Goal: Transaction & Acquisition: Obtain resource

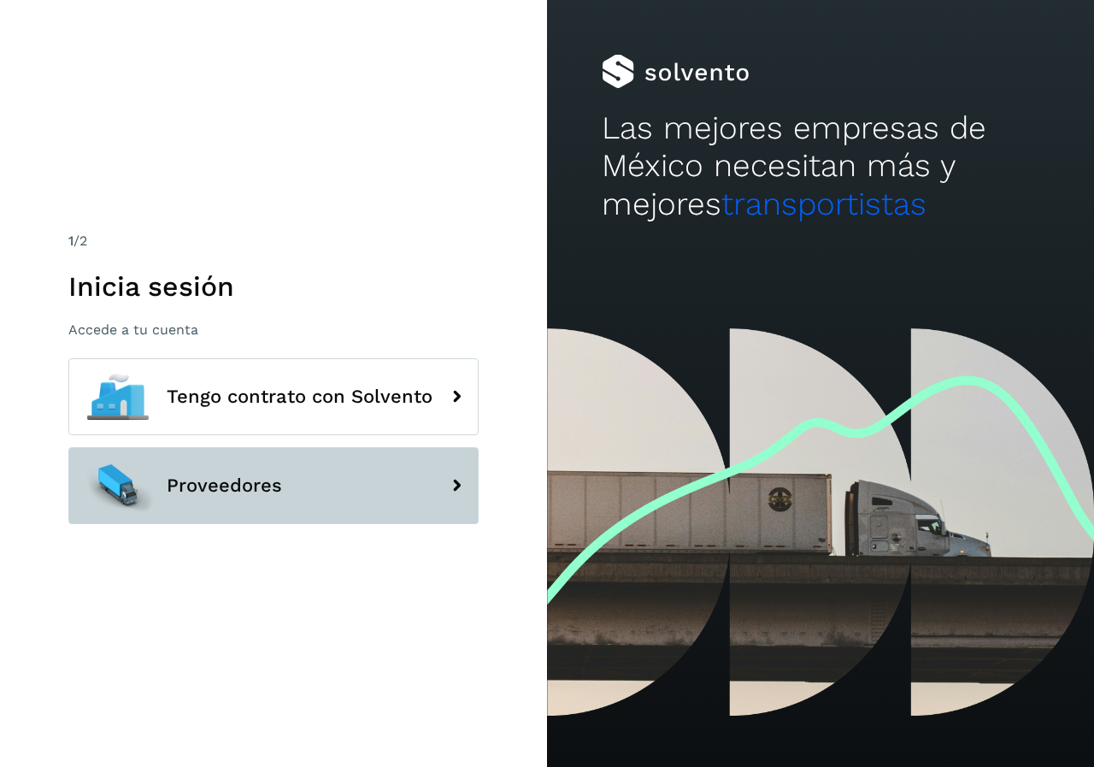
click at [239, 485] on span "Proveedores" at bounding box center [224, 485] width 115 height 21
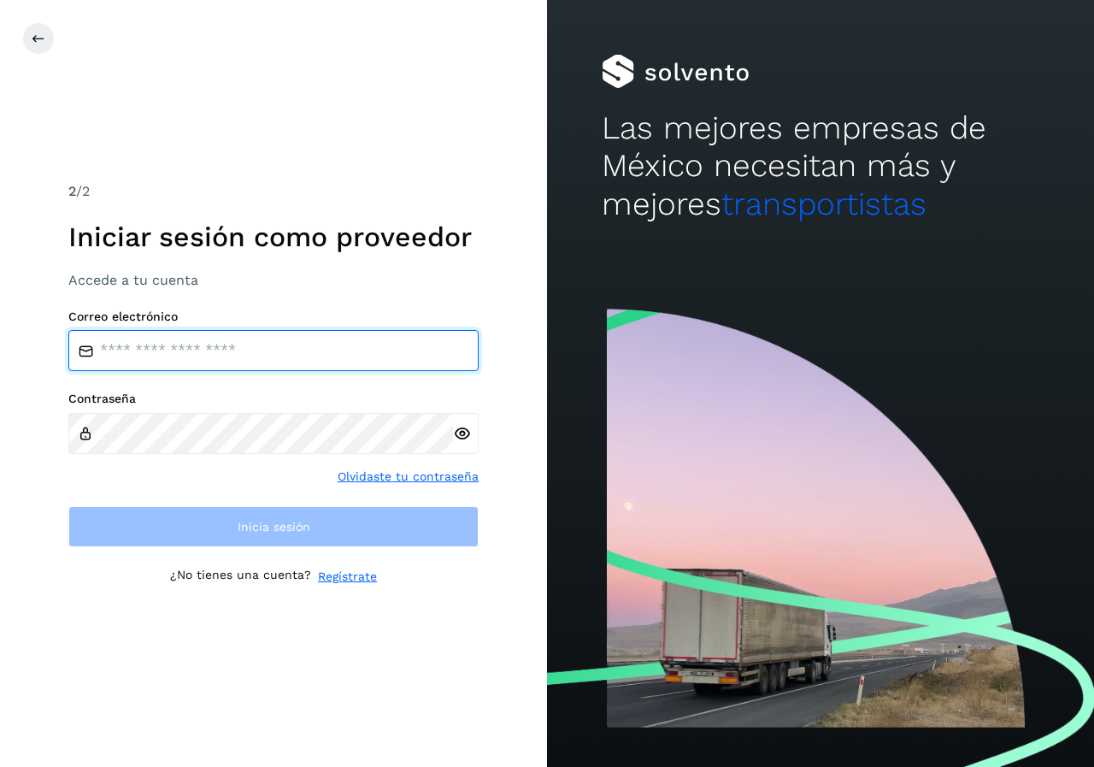
type input "**********"
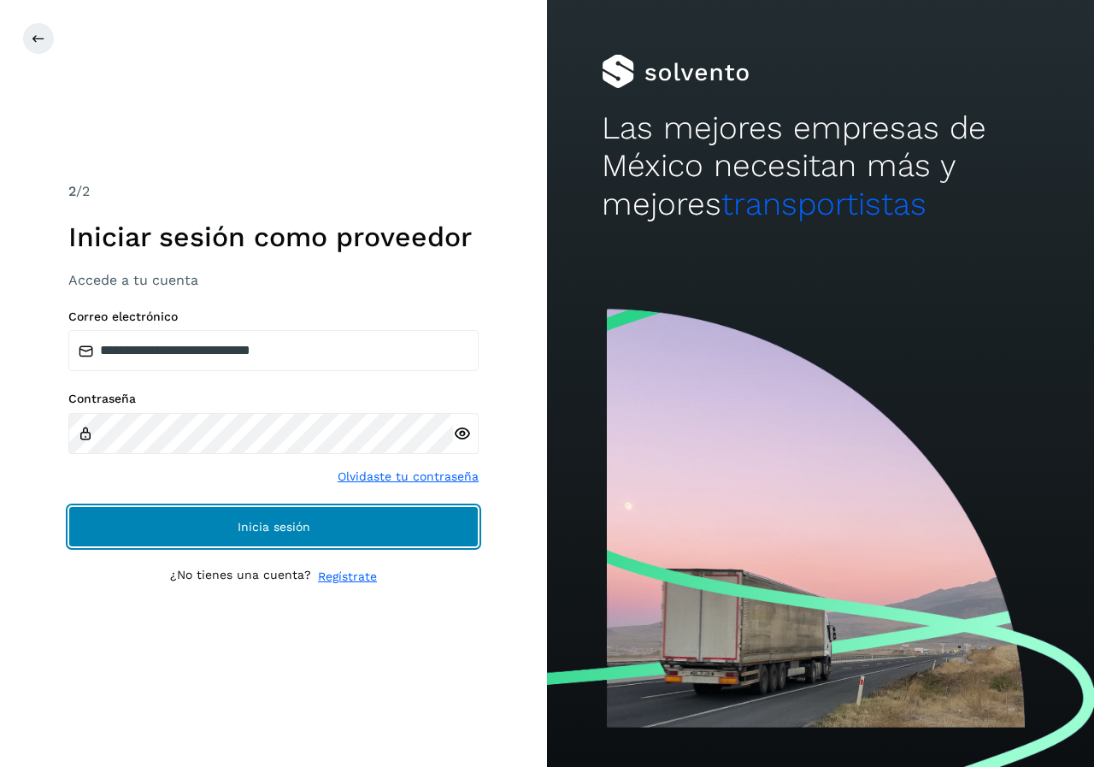
click at [244, 527] on span "Inicia sesión" at bounding box center [274, 527] width 73 height 12
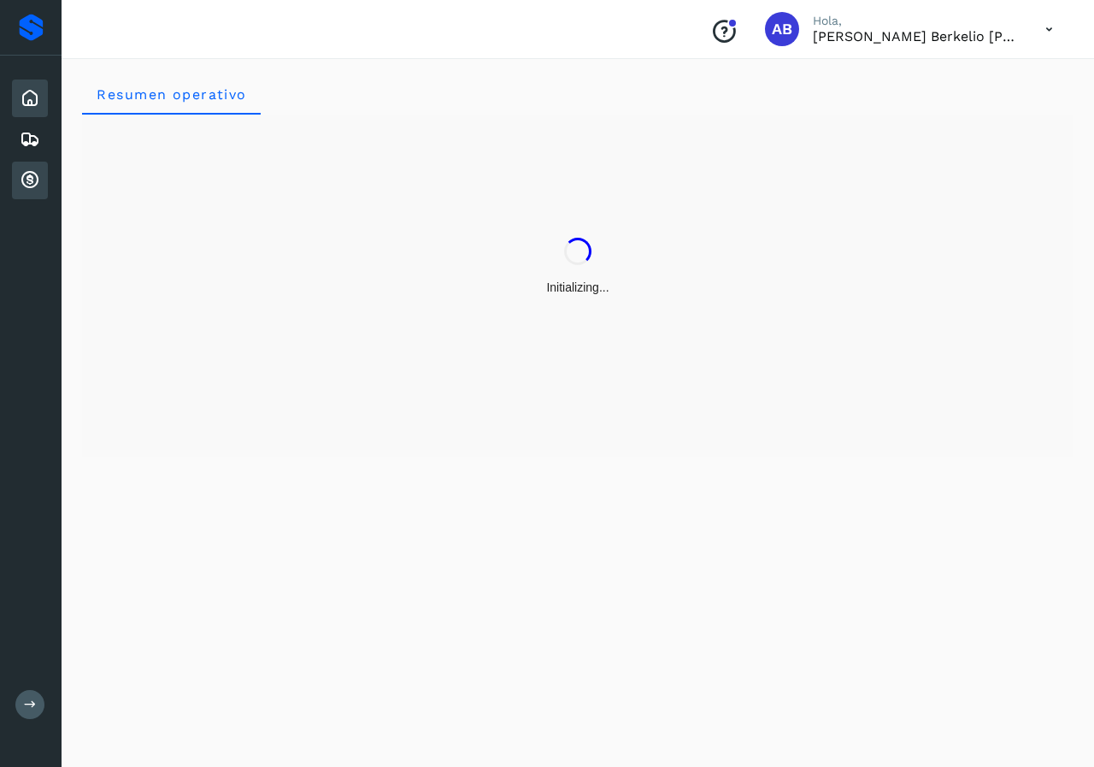
click at [29, 179] on icon at bounding box center [30, 180] width 21 height 21
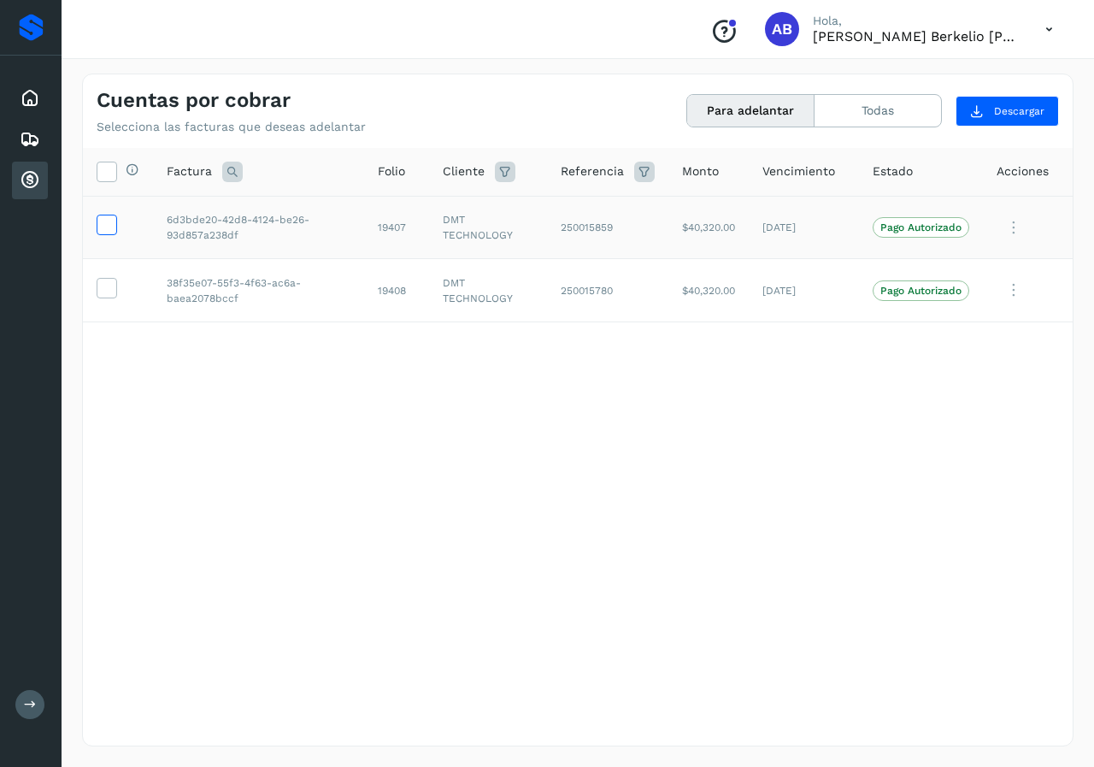
click at [103, 226] on icon at bounding box center [106, 224] width 18 height 18
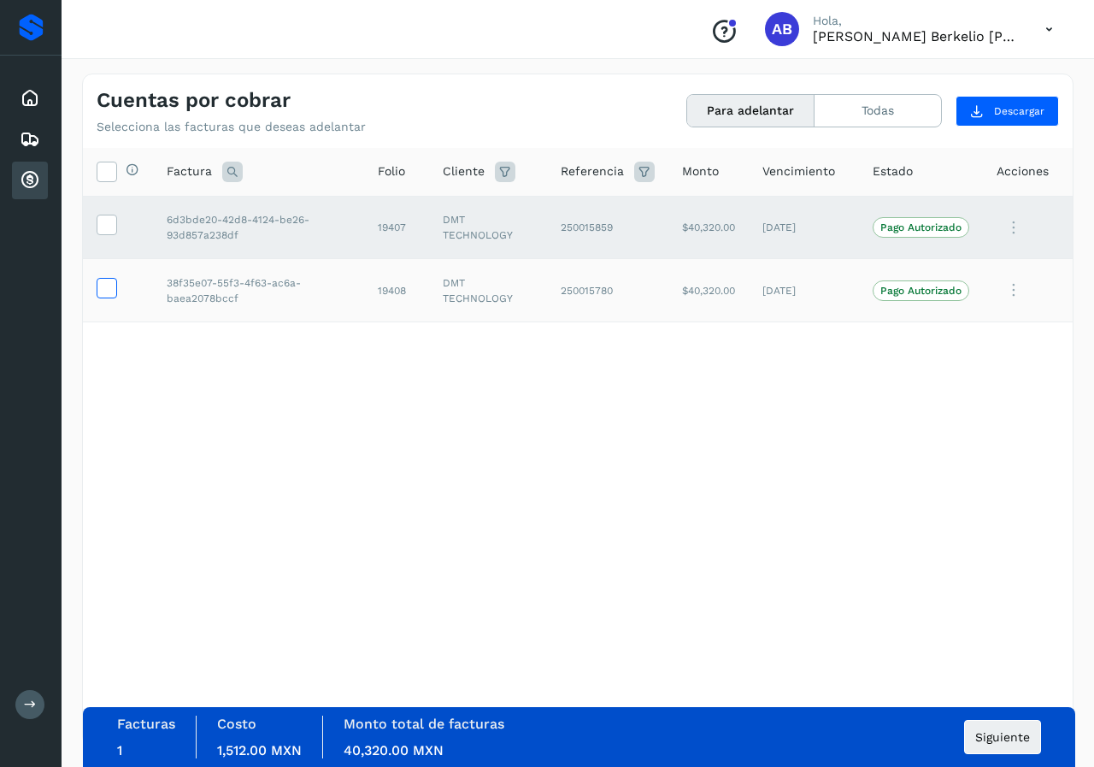
click at [101, 284] on icon at bounding box center [106, 287] width 18 height 18
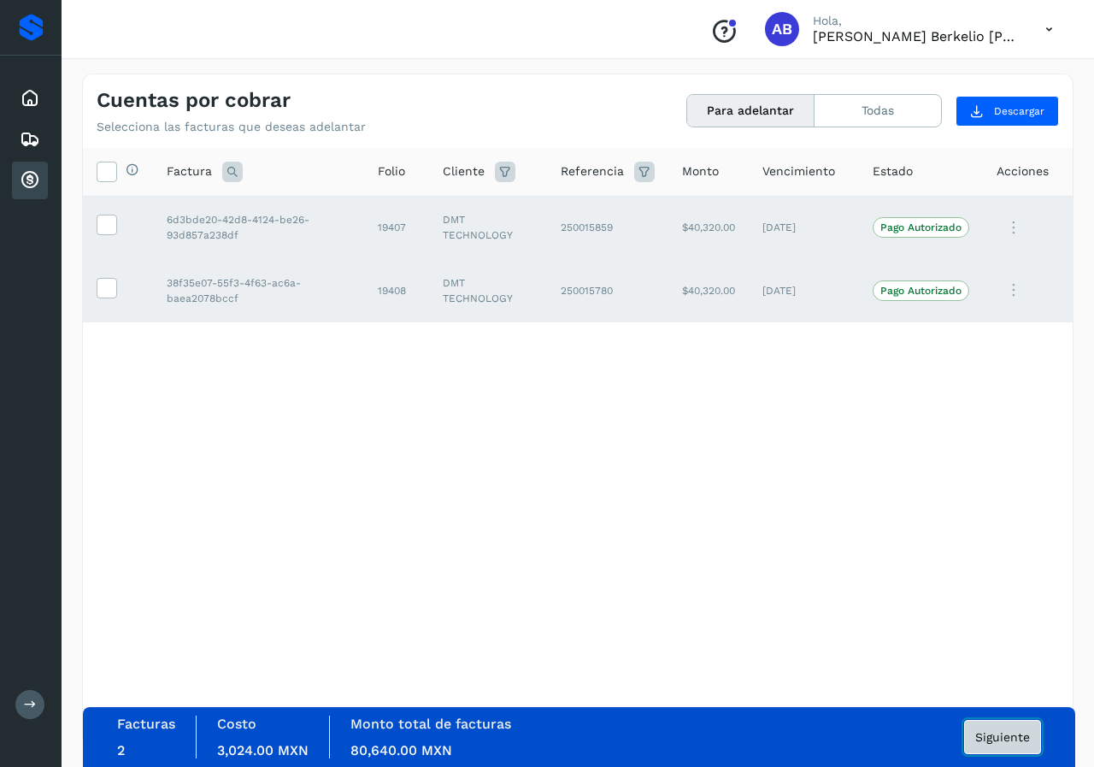
click at [1004, 732] on span "Siguiente" at bounding box center [1002, 737] width 55 height 12
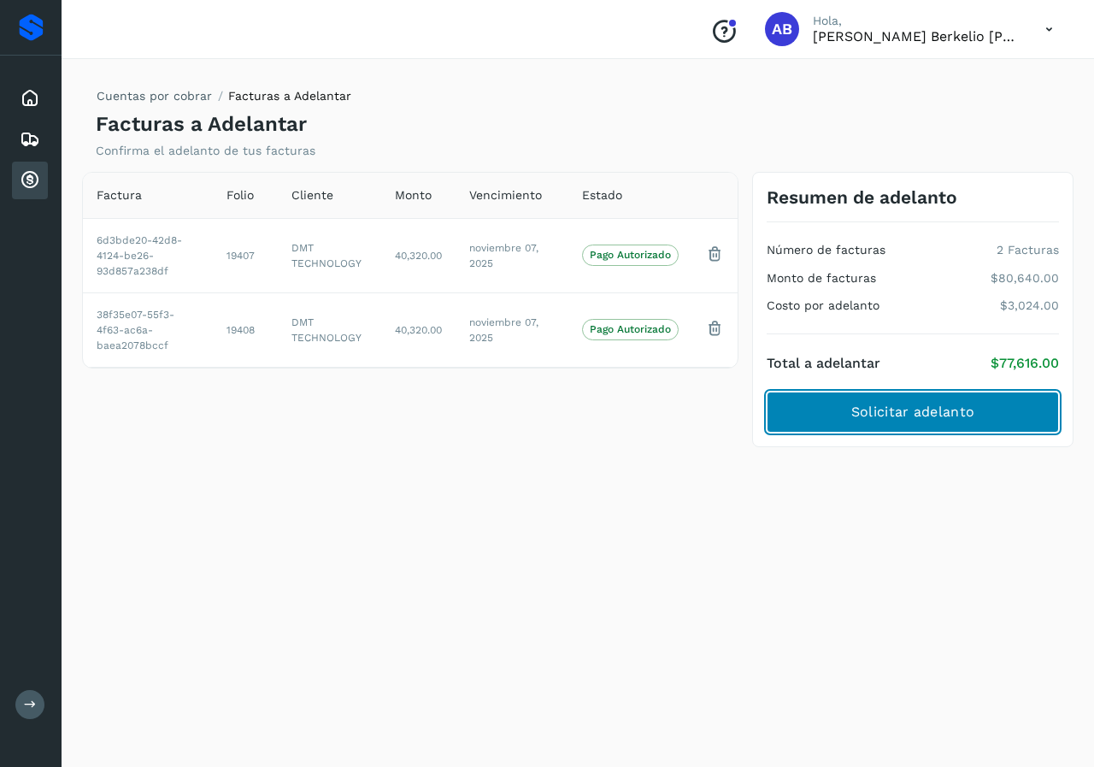
click at [901, 418] on span "Solicitar adelanto" at bounding box center [912, 412] width 123 height 19
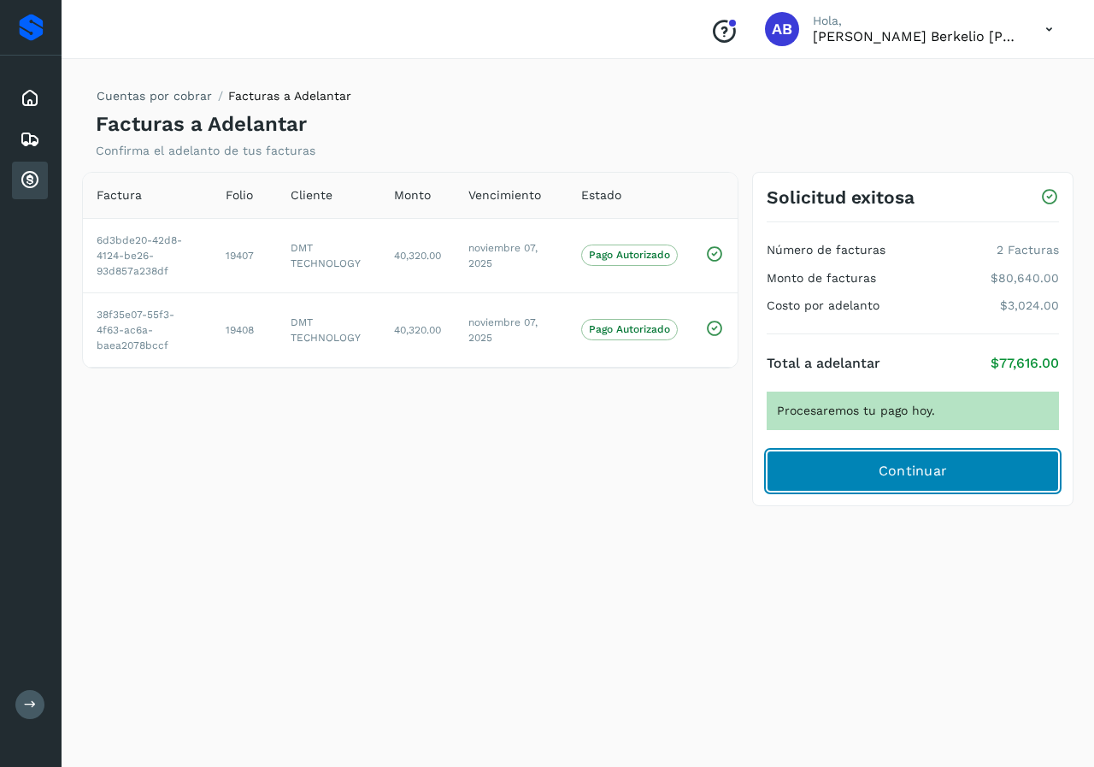
click at [906, 466] on span "Continuar" at bounding box center [913, 471] width 69 height 19
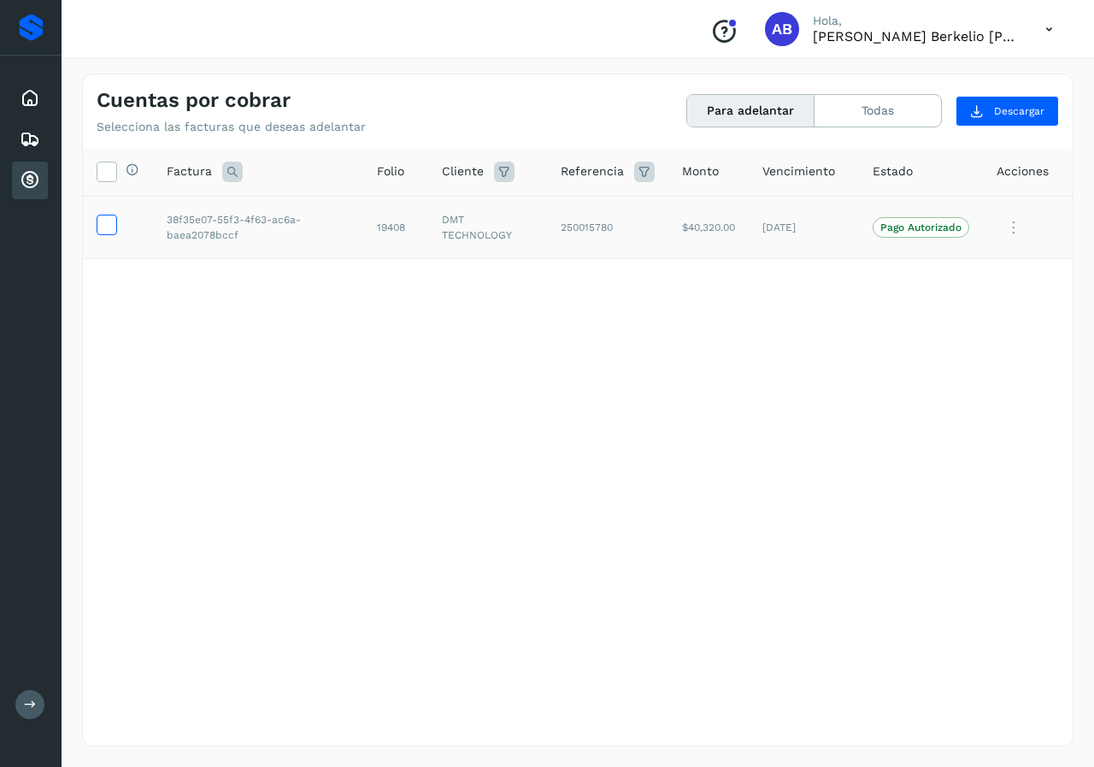
click at [112, 221] on icon at bounding box center [106, 224] width 18 height 18
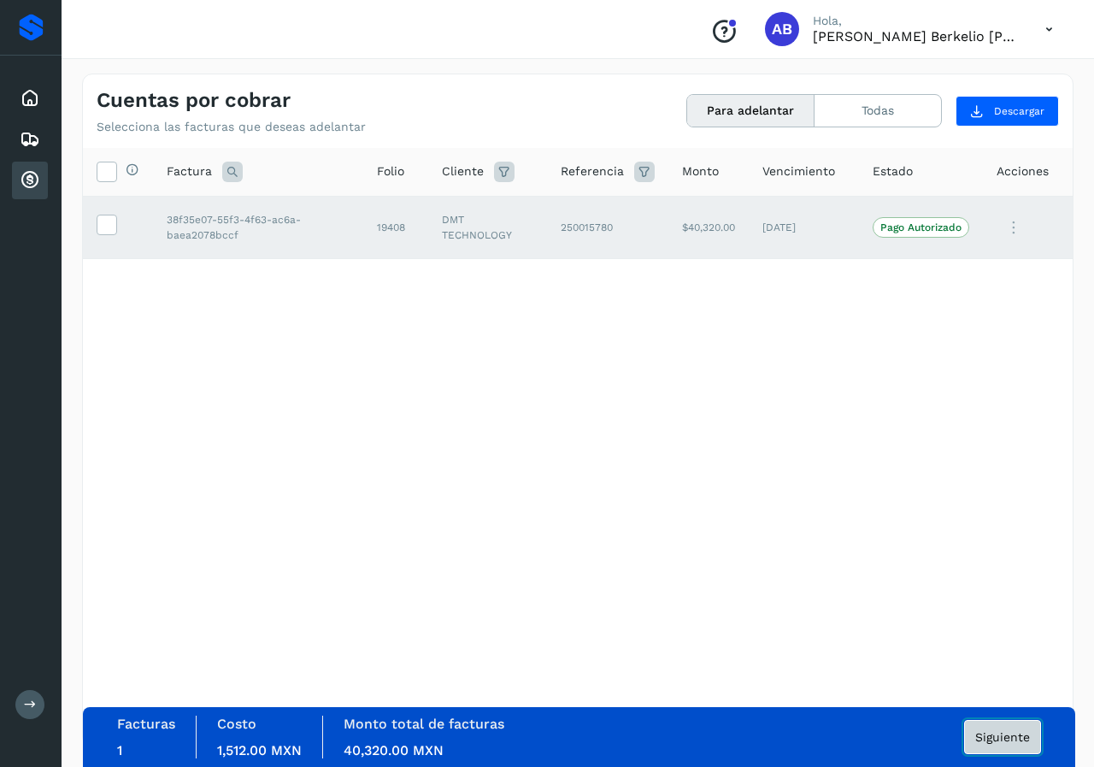
click at [1003, 737] on span "Siguiente" at bounding box center [1002, 737] width 55 height 12
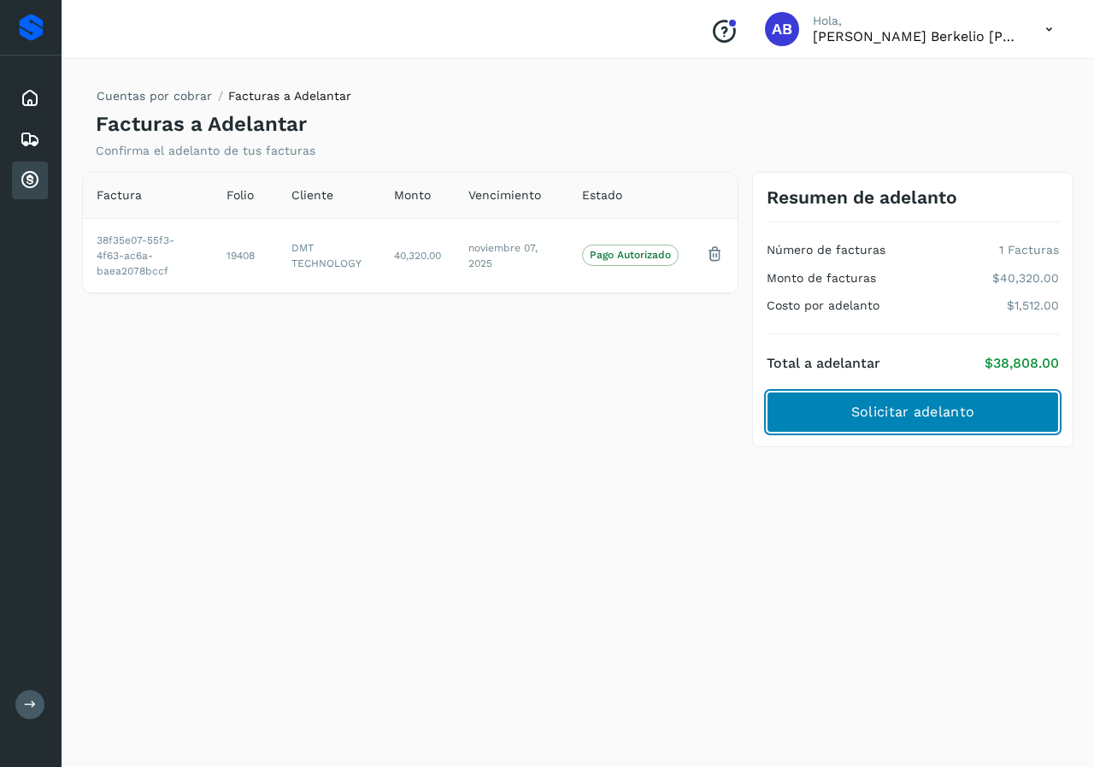
click at [897, 415] on span "Solicitar adelanto" at bounding box center [912, 412] width 123 height 19
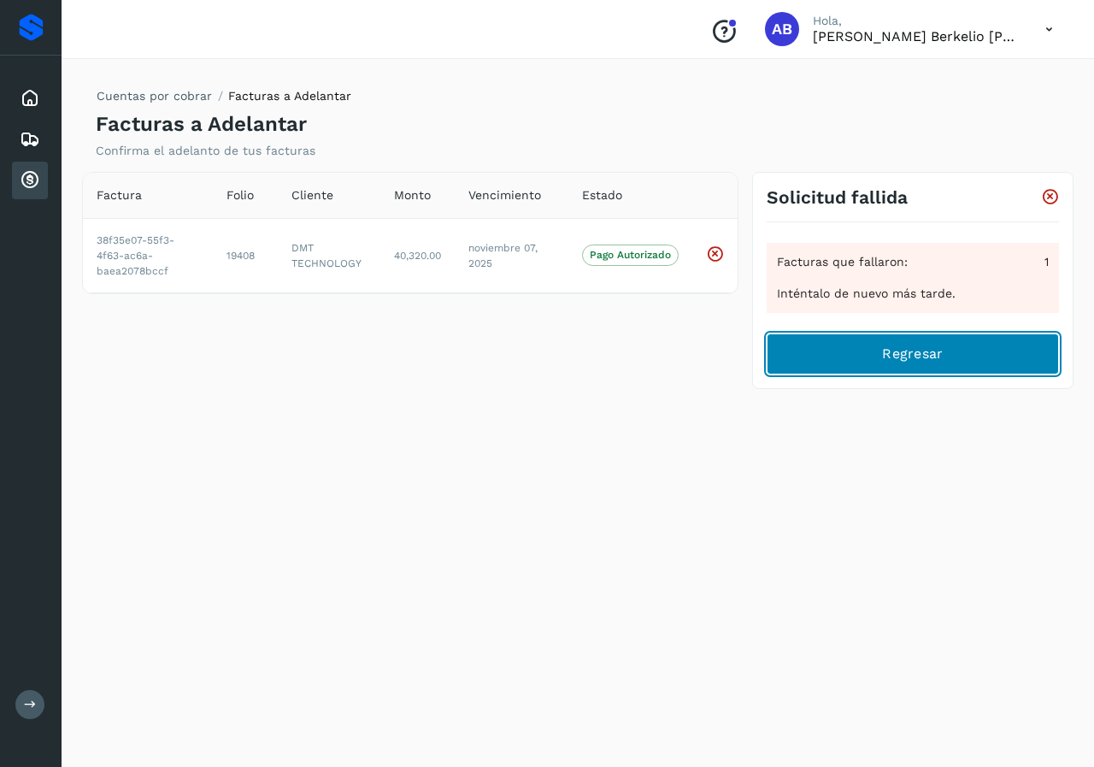
click at [899, 356] on span "Regresar" at bounding box center [912, 353] width 61 height 19
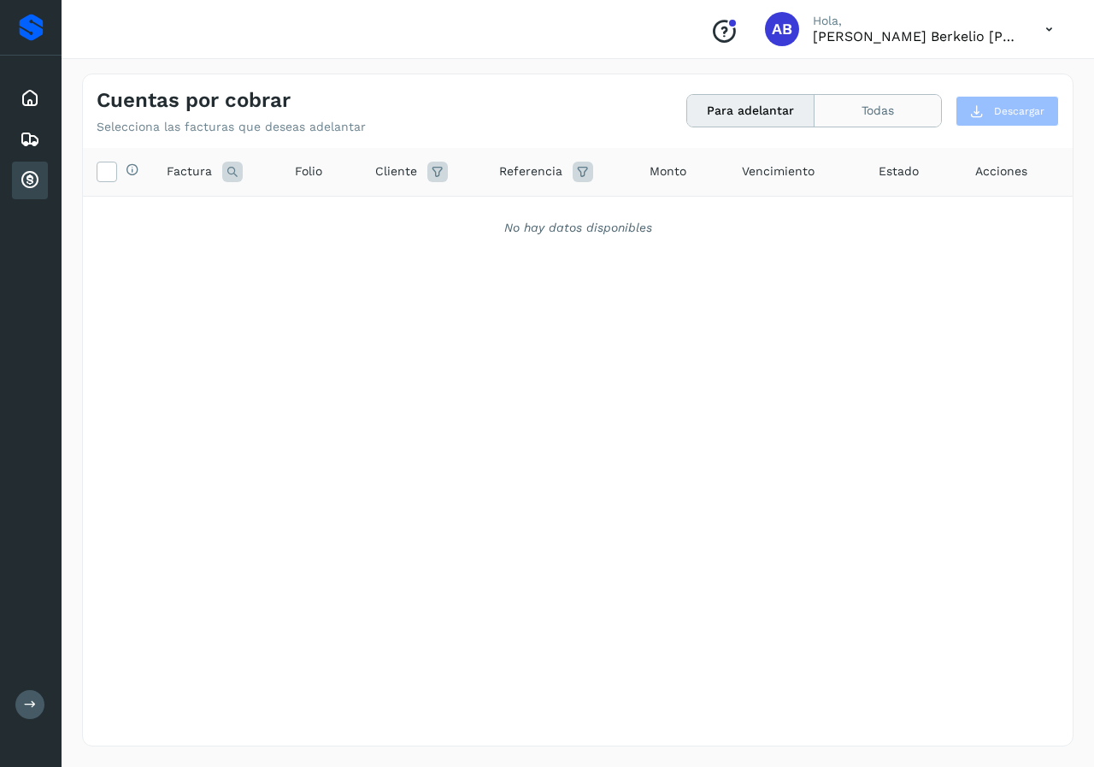
click at [885, 113] on button "Todas" at bounding box center [878, 111] width 126 height 32
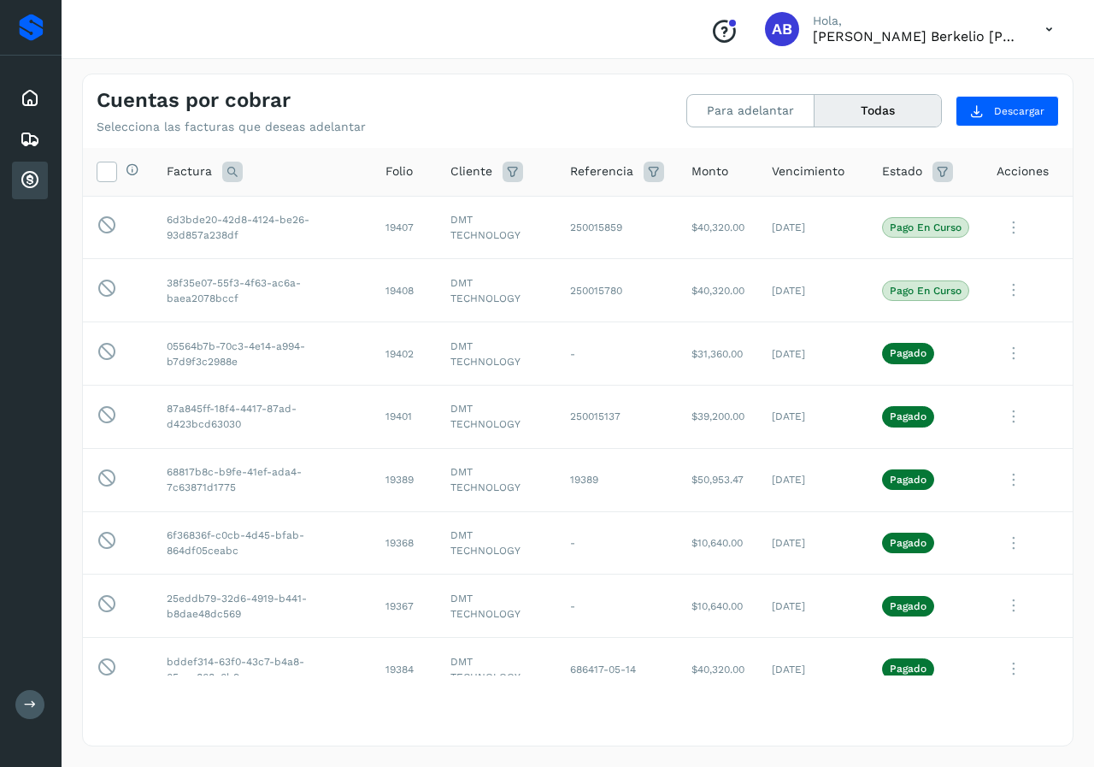
click at [1050, 26] on icon at bounding box center [1049, 29] width 35 height 35
click at [974, 72] on div "Cerrar sesión" at bounding box center [963, 77] width 203 height 32
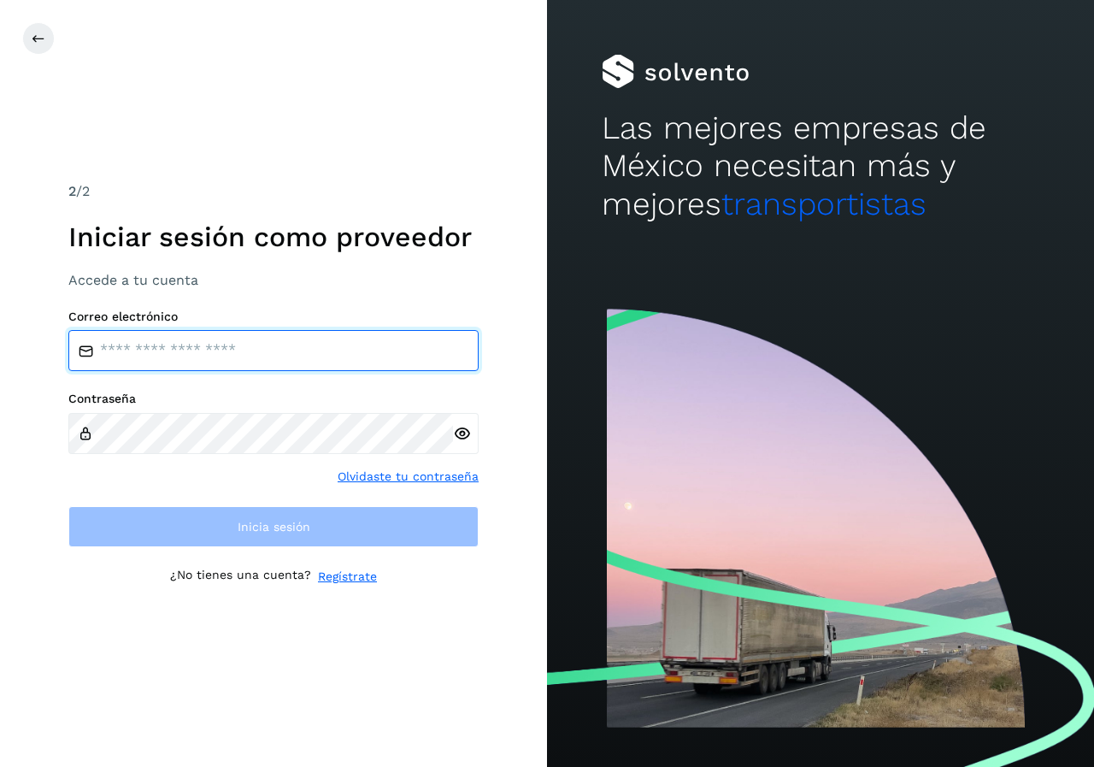
type input "**********"
